Goal: Purchase product/service

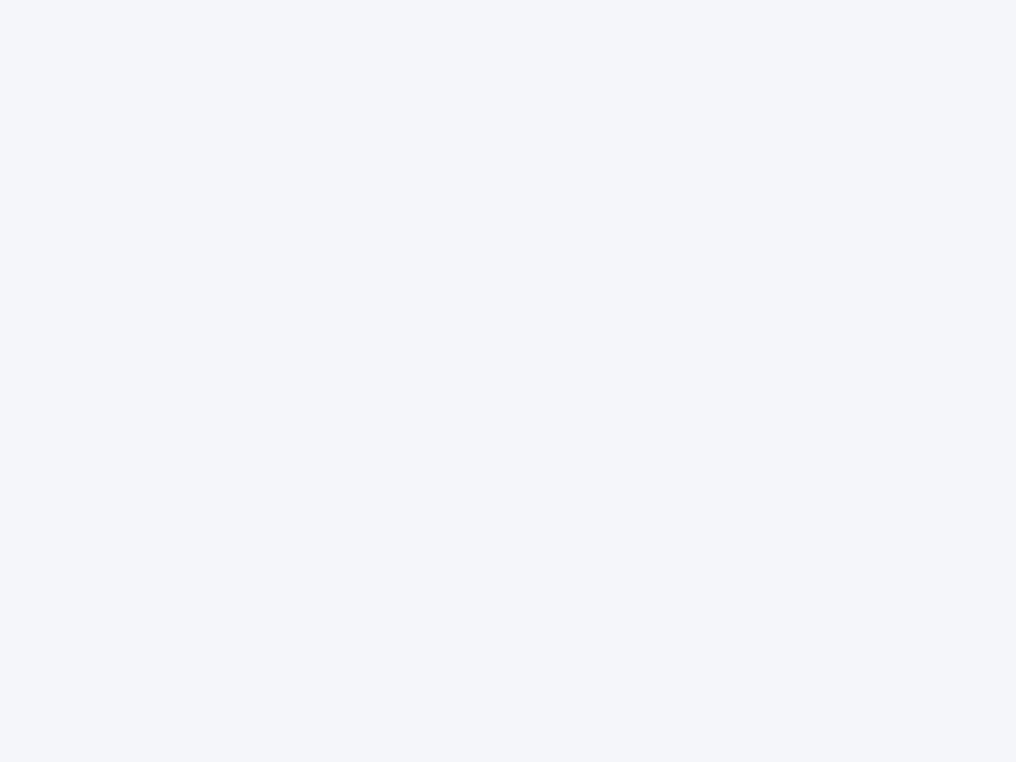
click at [508, 381] on div at bounding box center [508, 381] width 1016 height 762
